Goal: Task Accomplishment & Management: Manage account settings

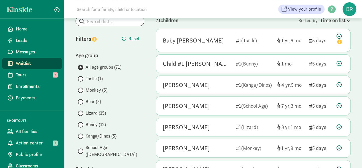
scroll to position [57, 0]
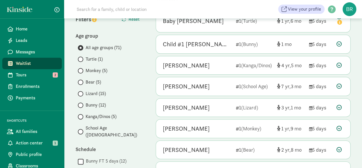
click at [97, 69] on span "Monkey (5)" at bounding box center [97, 70] width 22 height 7
click at [82, 69] on input "Monkey (5)" at bounding box center [80, 71] width 4 height 4
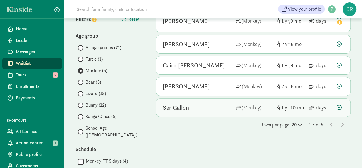
click at [339, 106] on icon at bounding box center [339, 107] width 5 height 5
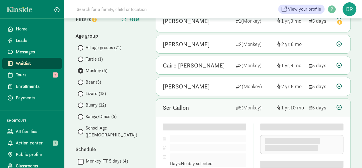
scroll to position [86, 0]
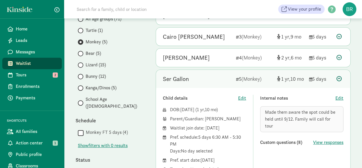
click at [339, 77] on icon at bounding box center [339, 78] width 5 height 5
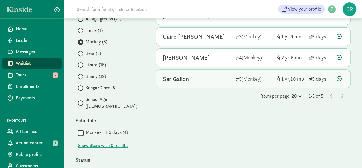
click at [339, 77] on icon at bounding box center [339, 78] width 5 height 5
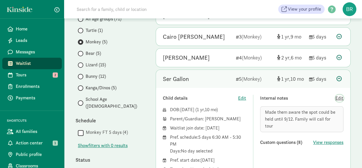
click at [343, 97] on span "Edit" at bounding box center [340, 98] width 8 height 7
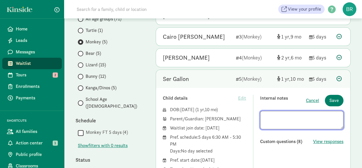
scroll to position [4, 0]
click at [331, 99] on span "Save" at bounding box center [334, 100] width 9 height 7
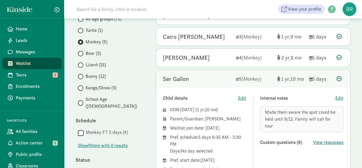
click at [339, 77] on icon at bounding box center [339, 78] width 5 height 5
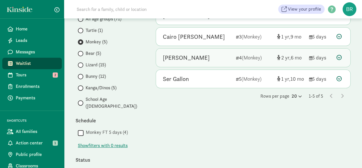
click at [340, 56] on icon at bounding box center [339, 57] width 5 height 5
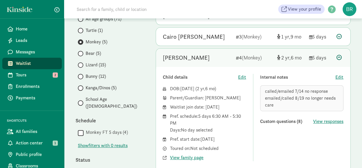
click at [340, 58] on icon at bounding box center [339, 57] width 5 height 5
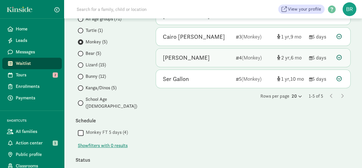
click at [340, 58] on icon at bounding box center [339, 57] width 5 height 5
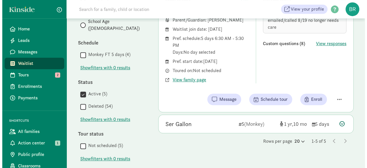
scroll to position [172, 0]
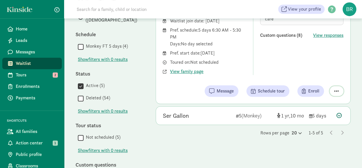
click at [338, 89] on span "button" at bounding box center [337, 90] width 5 height 5
click at [320, 77] on div "Remove from list" at bounding box center [316, 76] width 44 height 7
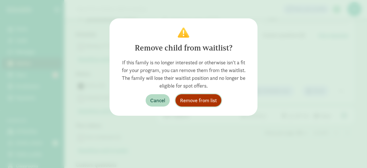
click at [201, 102] on span "Remove from list" at bounding box center [198, 100] width 37 height 8
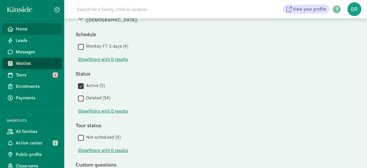
click at [23, 30] on span "Home" at bounding box center [37, 28] width 42 height 7
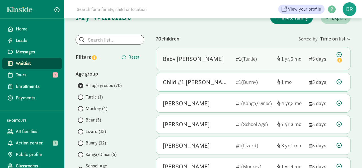
scroll to position [29, 0]
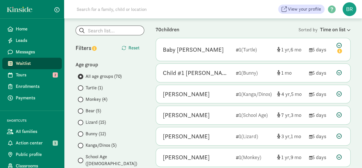
click at [93, 101] on span "Monkey (4)" at bounding box center [97, 99] width 22 height 7
click at [82, 101] on input "Monkey (4)" at bounding box center [80, 99] width 4 height 4
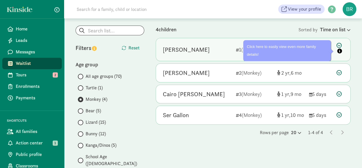
click at [341, 44] on icon at bounding box center [340, 49] width 7 height 12
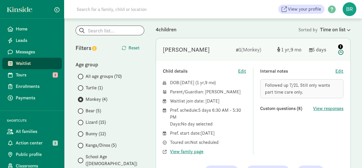
click at [342, 52] on icon at bounding box center [340, 49] width 7 height 12
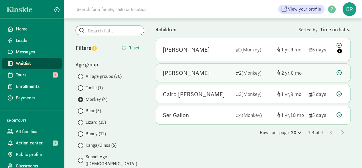
click at [339, 73] on icon at bounding box center [339, 72] width 5 height 5
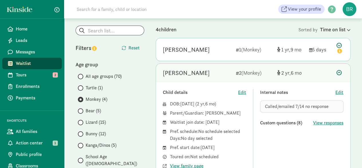
click at [339, 73] on icon at bounding box center [339, 72] width 5 height 5
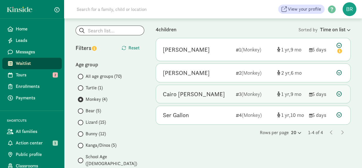
click at [338, 94] on icon at bounding box center [339, 93] width 5 height 5
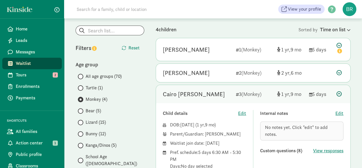
click at [338, 94] on icon at bounding box center [339, 93] width 5 height 5
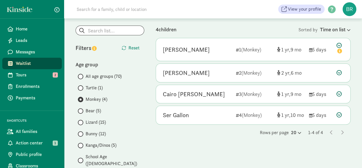
click at [87, 87] on span "Turtle (1)" at bounding box center [94, 87] width 17 height 7
click at [82, 87] on input "Turtle (1)" at bounding box center [80, 88] width 4 height 4
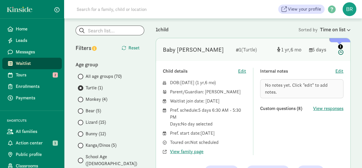
click at [342, 54] on icon at bounding box center [340, 49] width 7 height 12
click at [340, 52] on icon at bounding box center [340, 49] width 7 height 12
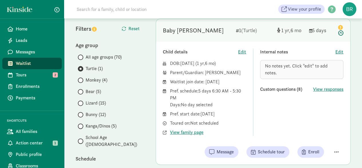
scroll to position [0, 0]
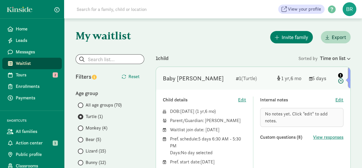
click at [342, 82] on icon at bounding box center [340, 77] width 7 height 12
